Goal: Task Accomplishment & Management: Use online tool/utility

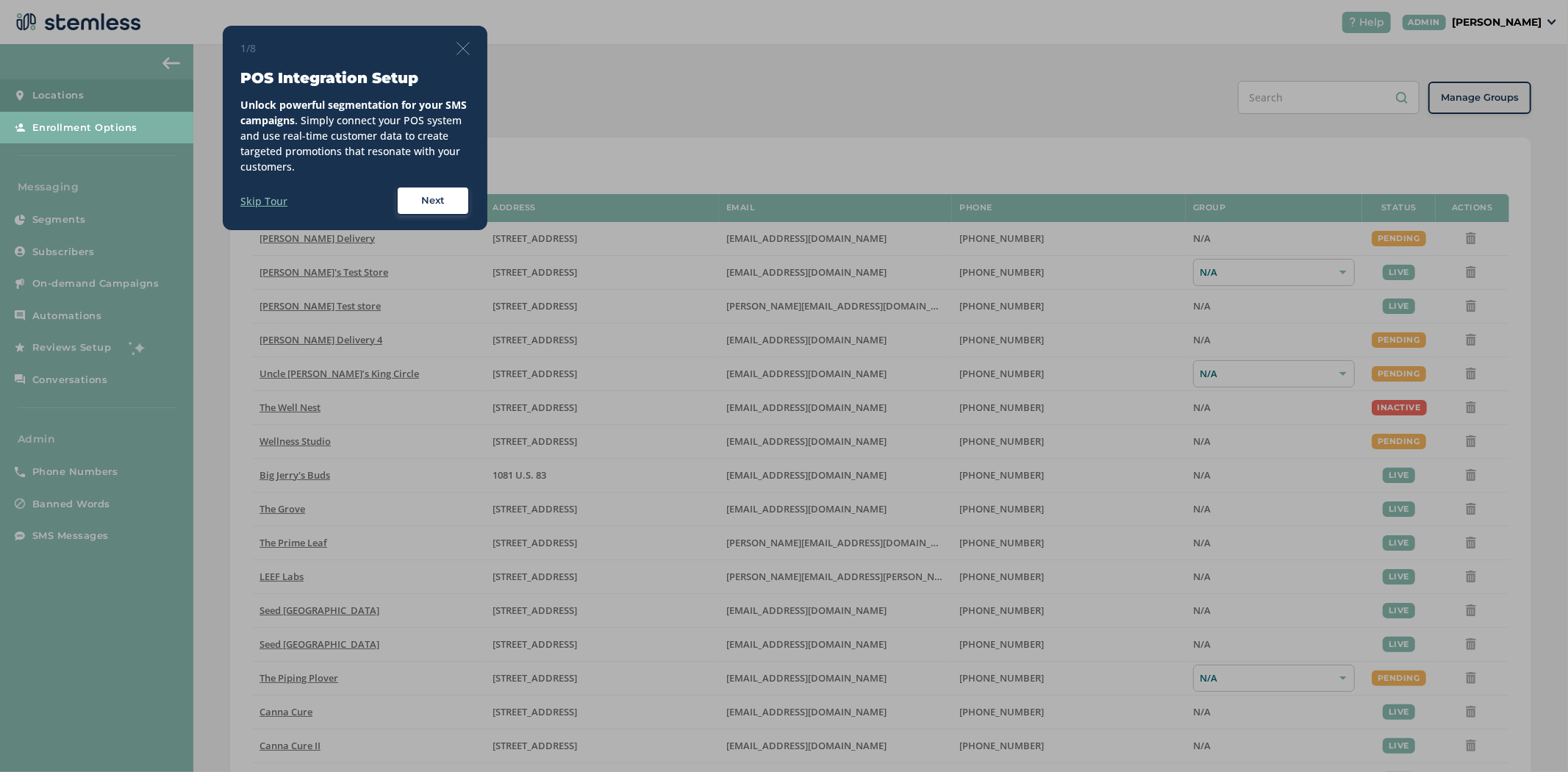
click at [469, 54] on img at bounding box center [463, 49] width 13 height 13
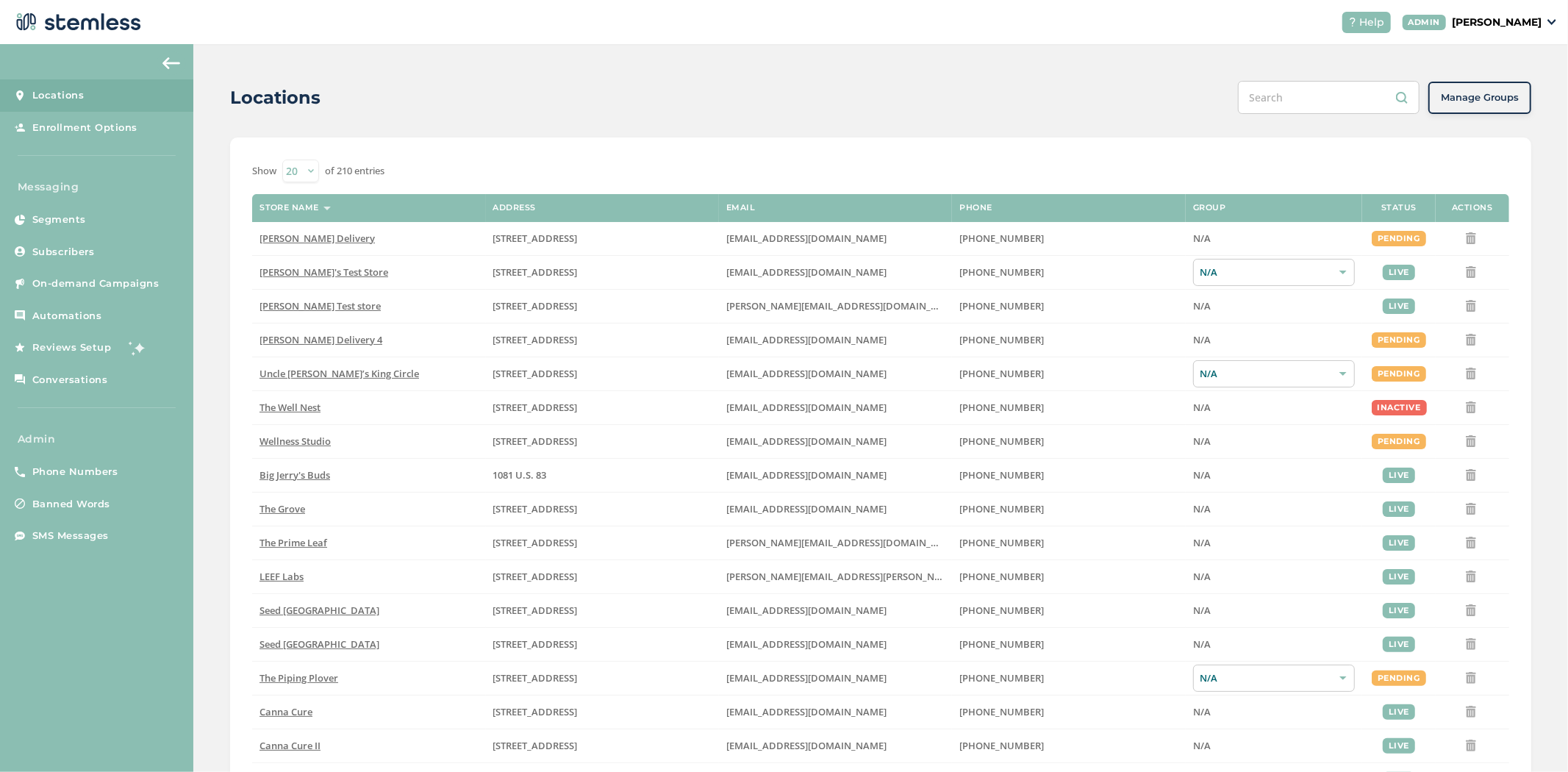
click at [1544, 18] on div "ADMIN [PERSON_NAME]" at bounding box center [1480, 22] width 155 height 15
click at [1498, 108] on span "Impersonate" at bounding box center [1504, 106] width 72 height 15
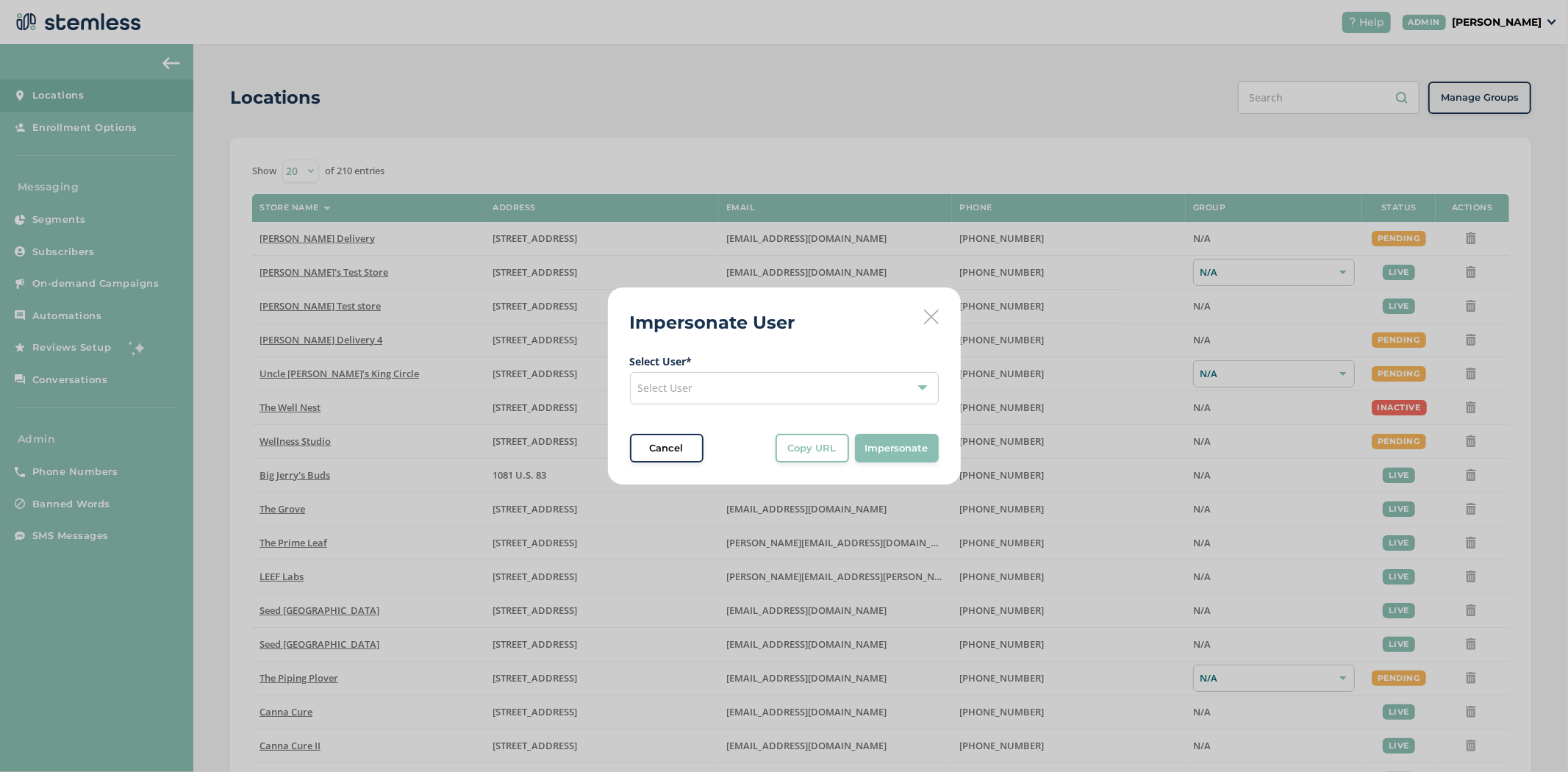
click at [758, 380] on div "Select User" at bounding box center [784, 388] width 309 height 32
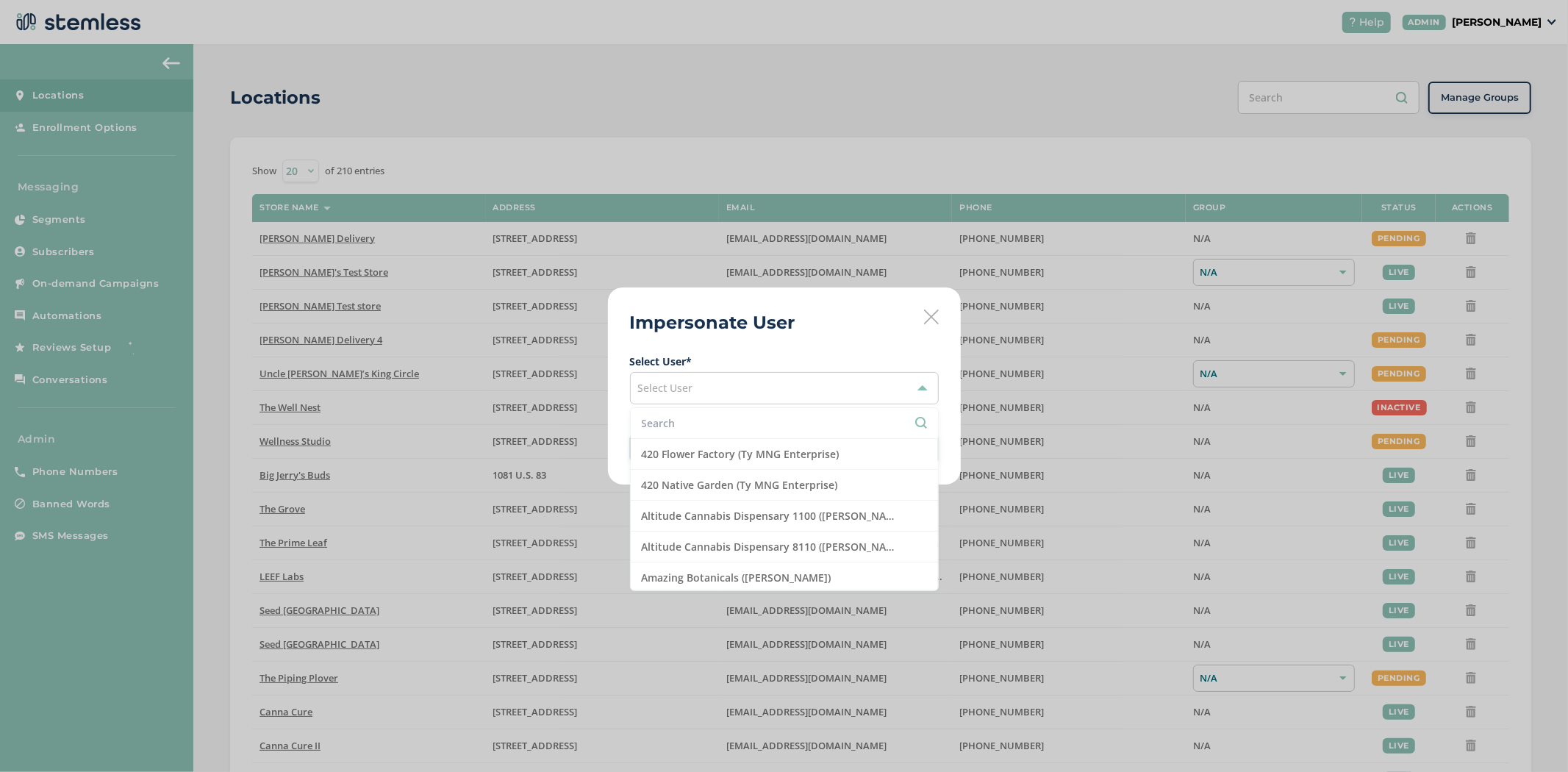
click at [707, 423] on input "text" at bounding box center [784, 423] width 285 height 15
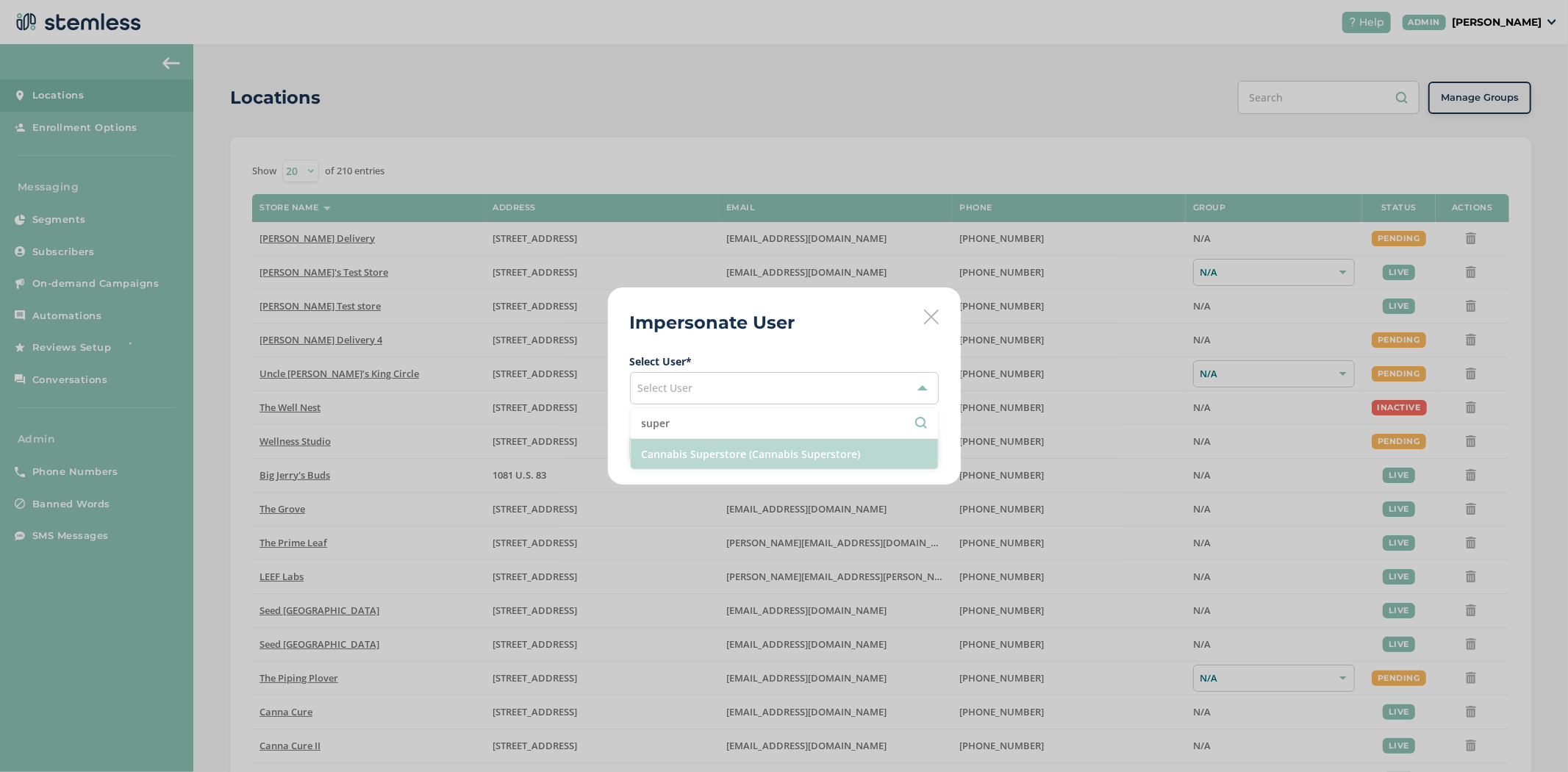
type input "super"
click at [746, 457] on li "Cannabis Superstore (Cannabis Superstore)" at bounding box center [784, 454] width 307 height 30
click at [913, 450] on span "Impersonate" at bounding box center [897, 449] width 63 height 15
